Goal: Obtain resource: Download file/media

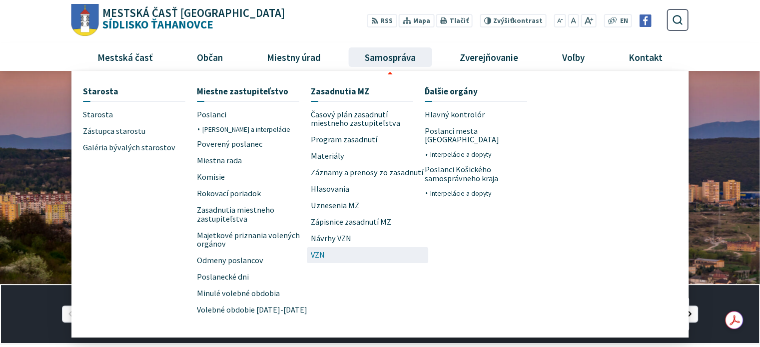
click at [317, 254] on span "VZN" at bounding box center [318, 255] width 14 height 16
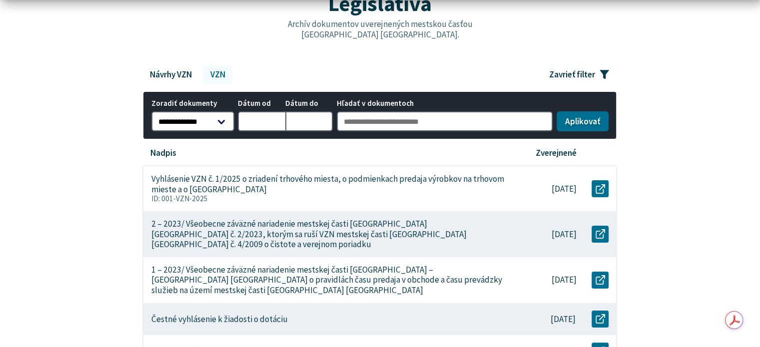
scroll to position [200, 0]
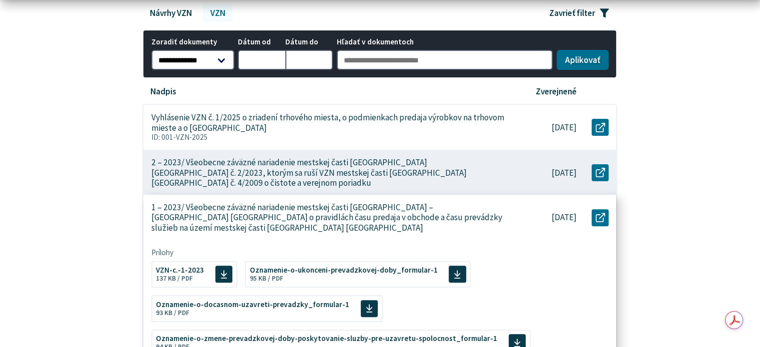
click at [338, 202] on p "1 – 2023/ Všeobecne záväzné nariadenie mestskej časti [GEOGRAPHIC_DATA] – [GEOG…" at bounding box center [328, 217] width 354 height 31
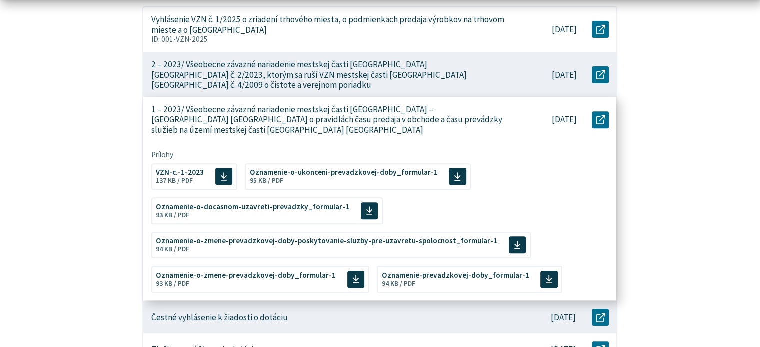
scroll to position [300, 0]
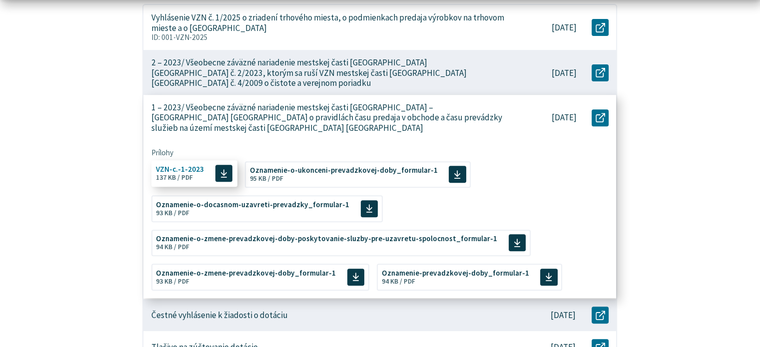
click at [168, 174] on span "Veľkosť a typ súboru 137 KB / PDF" at bounding box center [174, 178] width 37 height 8
